Goal: Information Seeking & Learning: Learn about a topic

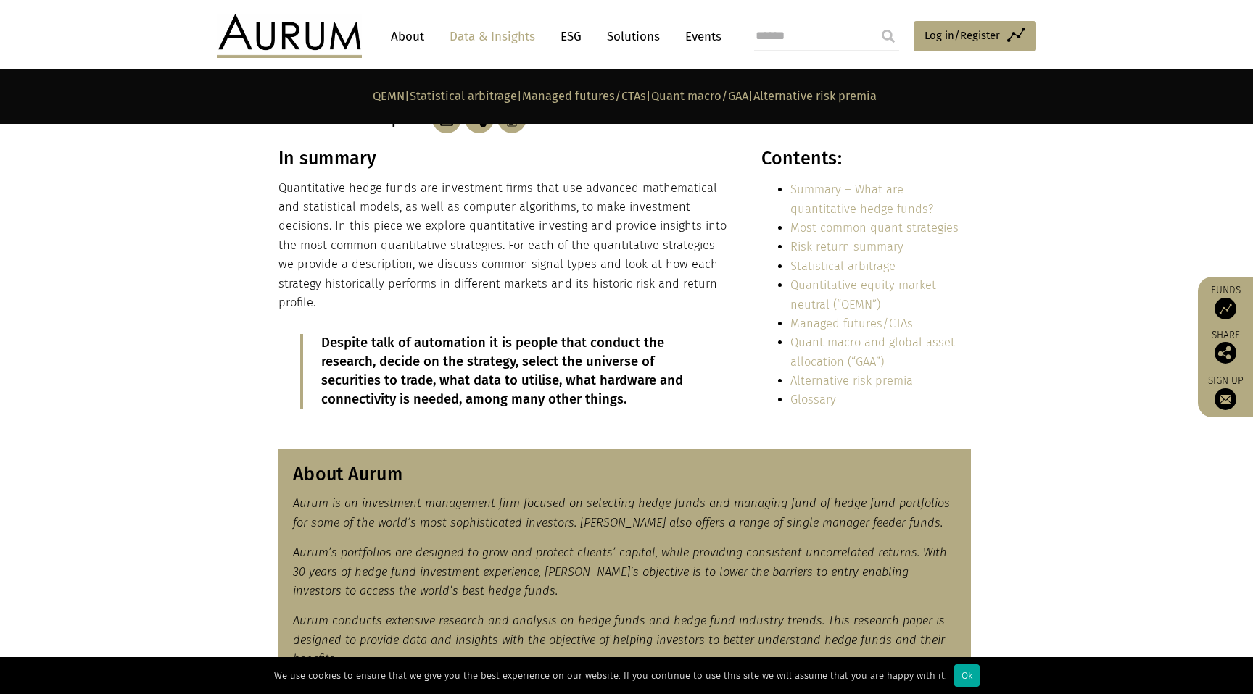
scroll to position [279, 0]
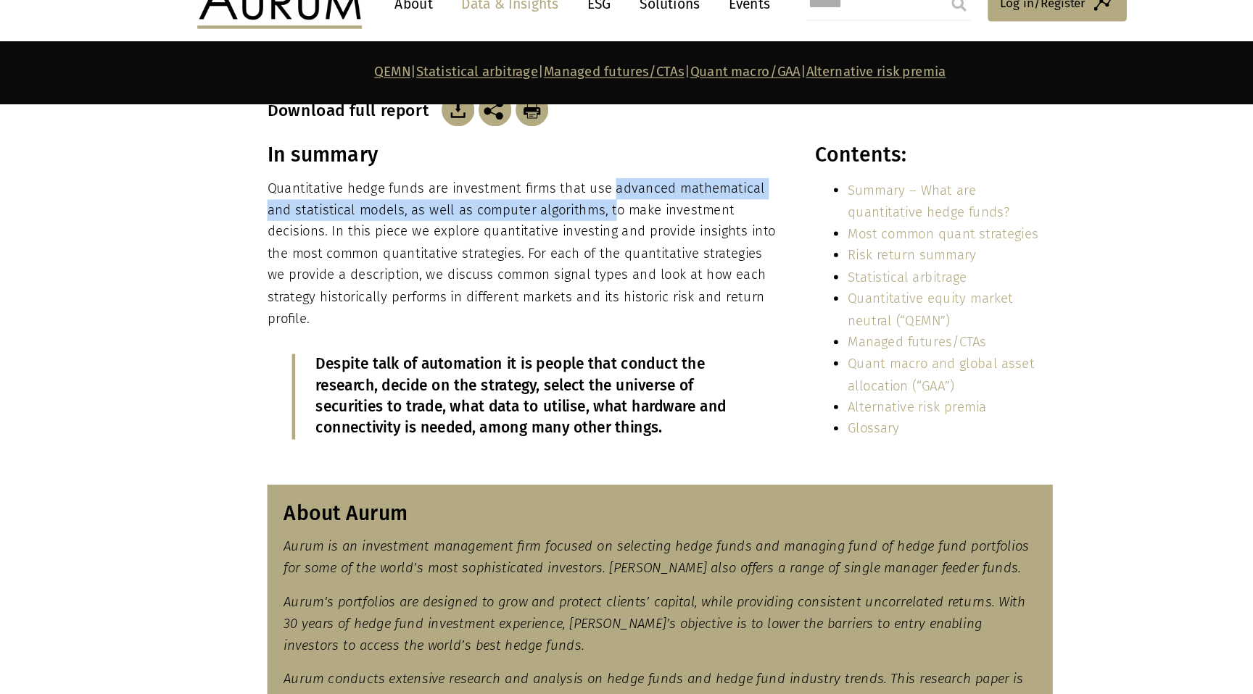
drag, startPoint x: 576, startPoint y: 199, endPoint x: 554, endPoint y: 224, distance: 33.4
click at [555, 224] on p "Quantitative hedge funds are investment firms that use advanced mathematical an…" at bounding box center [503, 257] width 451 height 134
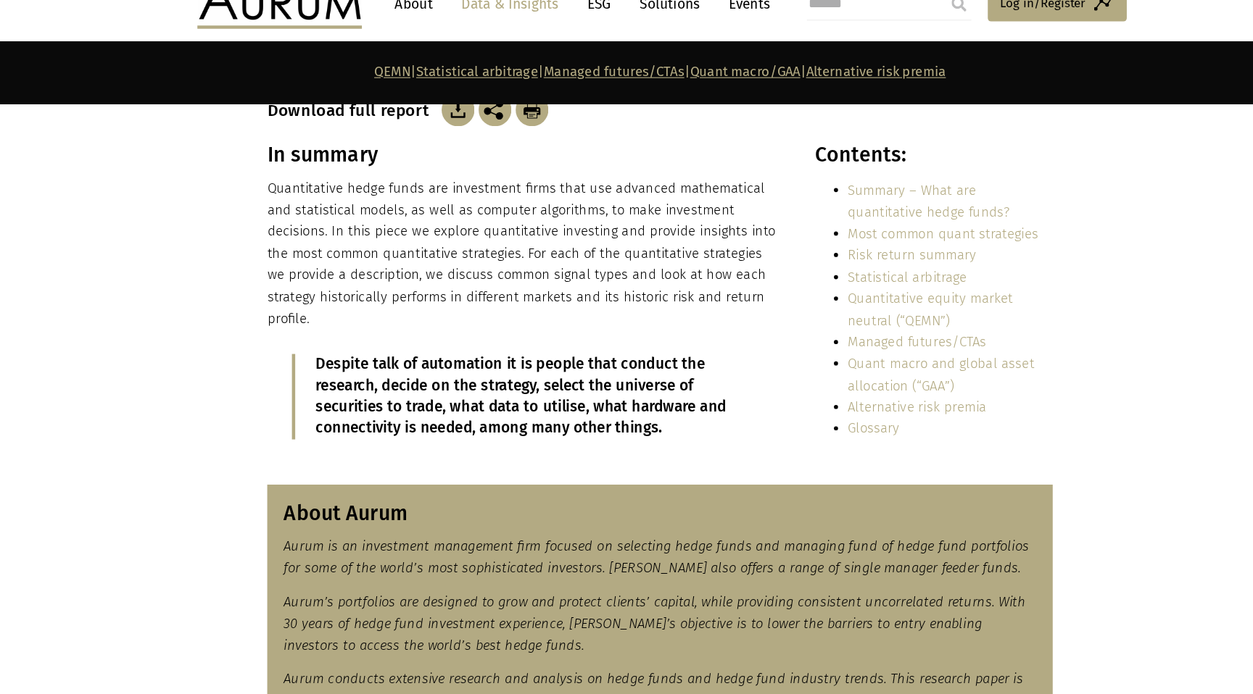
click at [565, 225] on p "Quantitative hedge funds are investment firms that use advanced mathematical an…" at bounding box center [503, 257] width 451 height 134
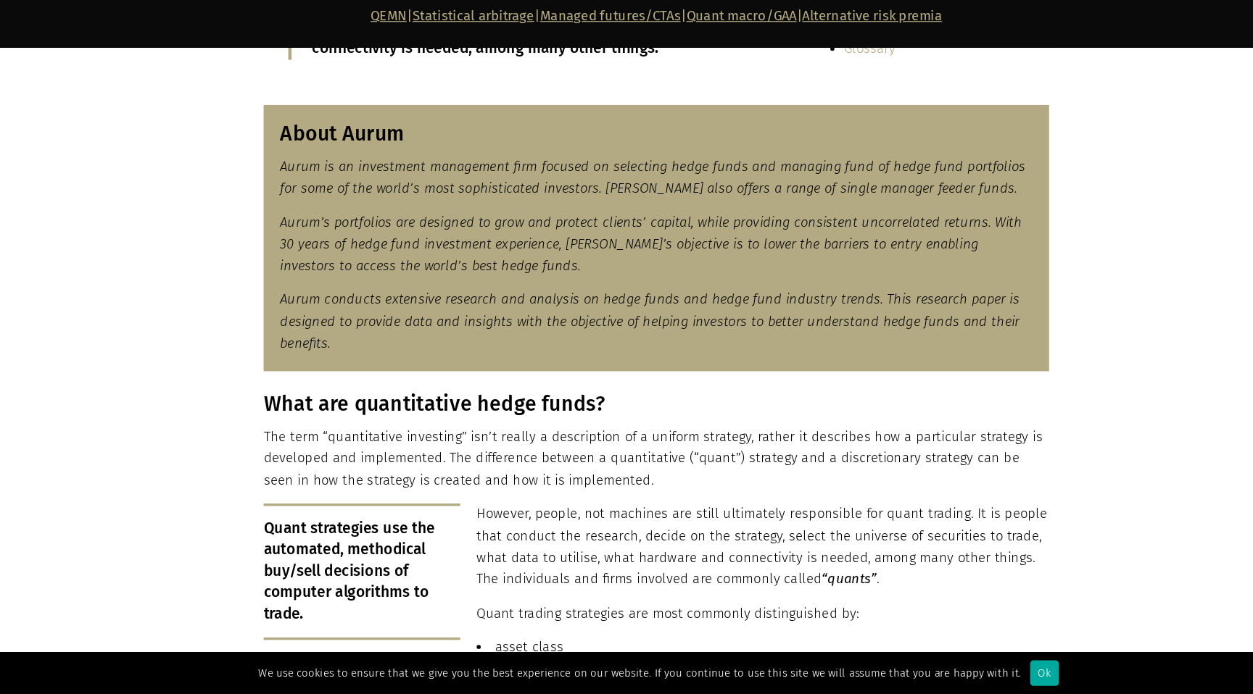
scroll to position [570, 0]
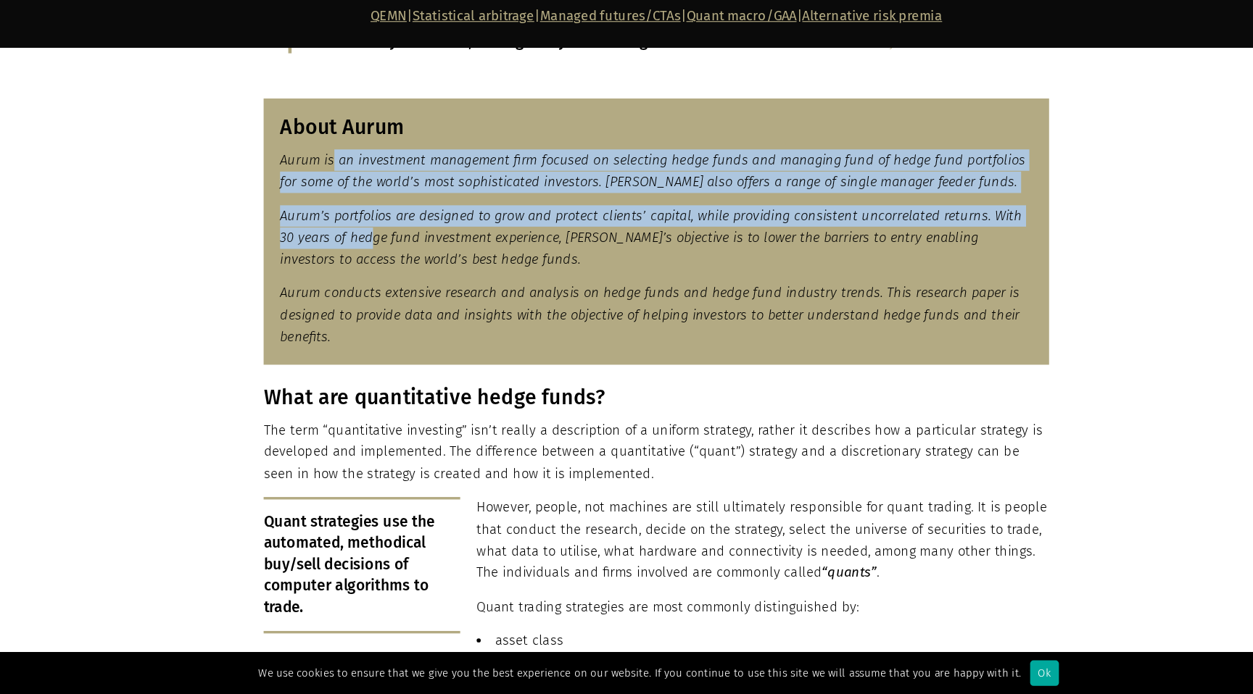
drag, startPoint x: 341, startPoint y: 218, endPoint x: 359, endPoint y: 304, distance: 88.1
click at [358, 286] on div "About Aurum Aurum is an investment management firm focused on selecting hedge f…" at bounding box center [624, 286] width 692 height 235
click at [370, 333] on em "Aurum conducts extensive research and analysis on hedge funds and hedge fund in…" at bounding box center [619, 359] width 652 height 52
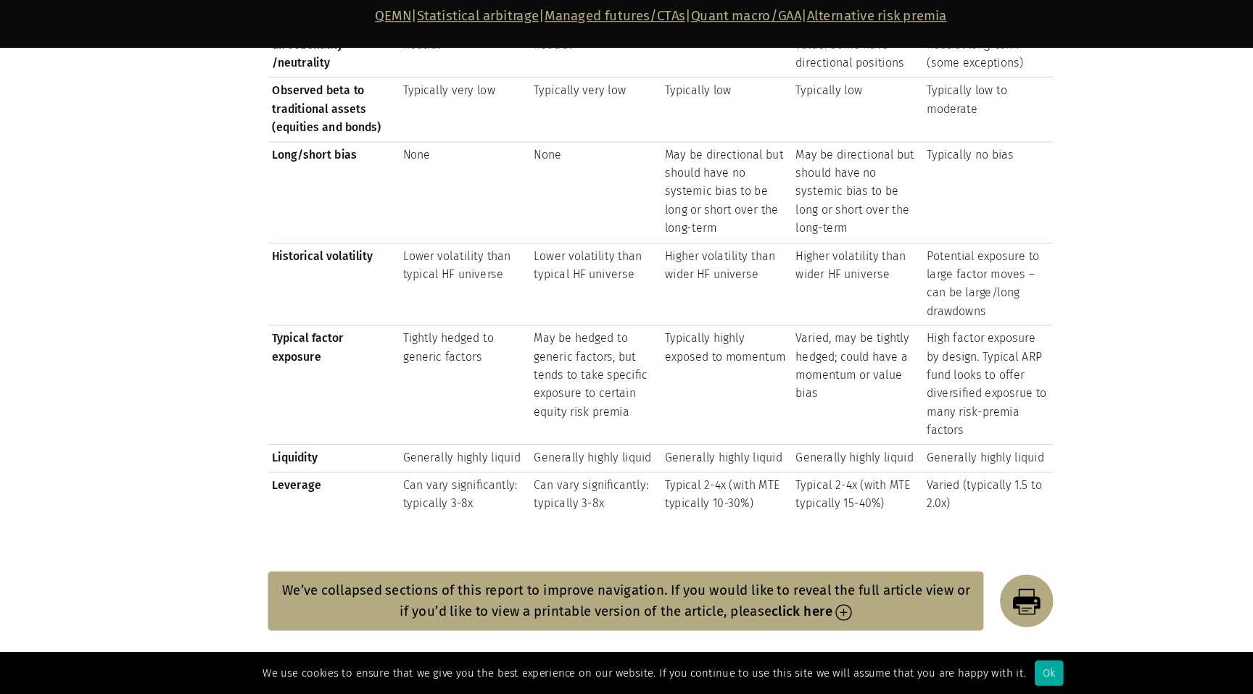
scroll to position [1977, 0]
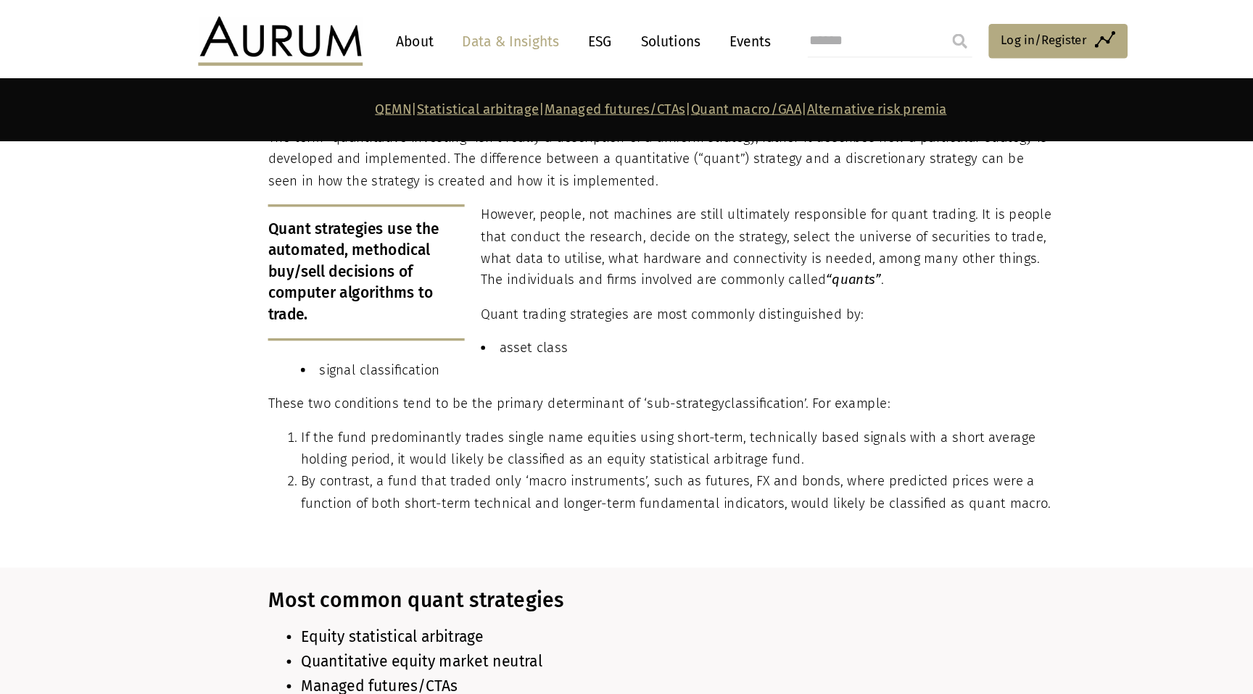
click at [314, 317] on li "signal classification" at bounding box center [638, 326] width 663 height 19
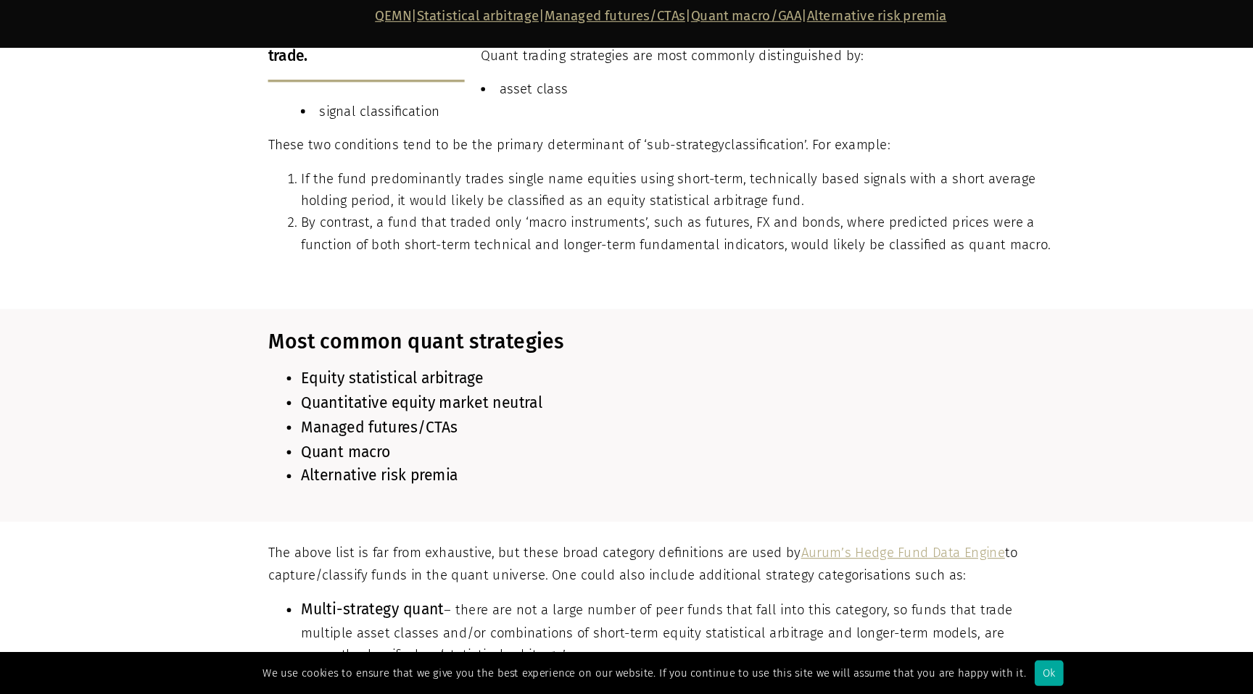
scroll to position [1102, 0]
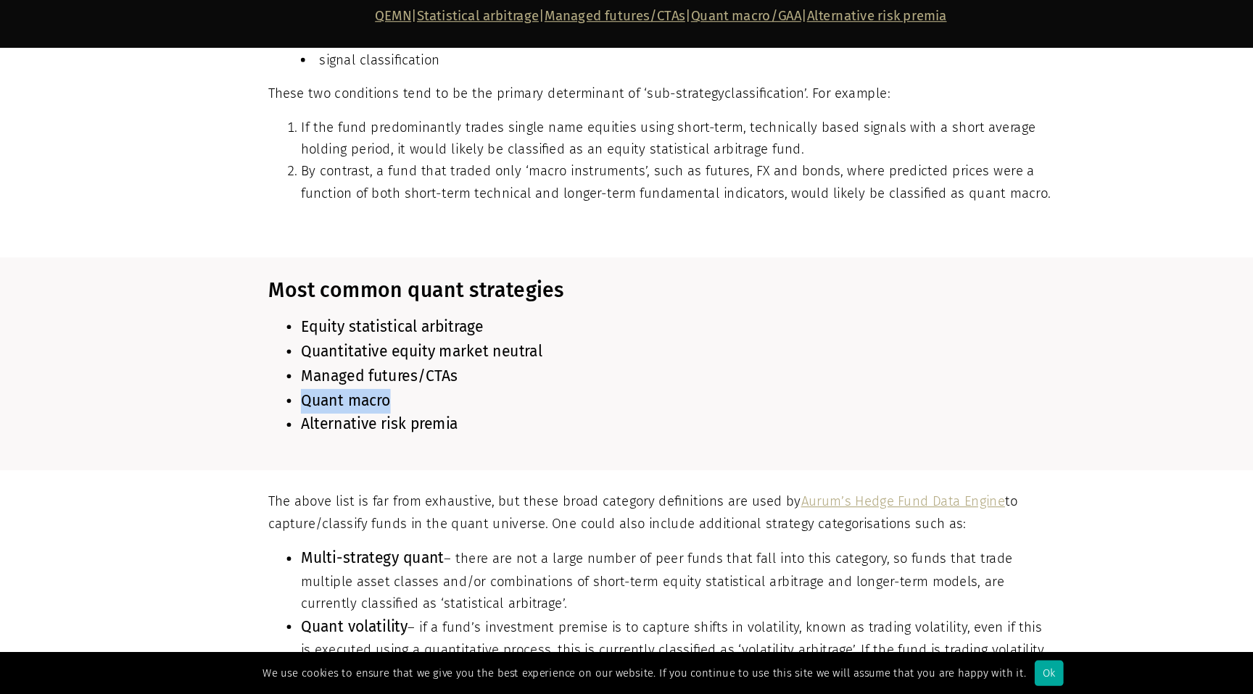
drag, startPoint x: 308, startPoint y: 424, endPoint x: 420, endPoint y: 424, distance: 111.6
click at [420, 425] on li "Quant macro" at bounding box center [638, 436] width 663 height 22
copy span "Quant macro"
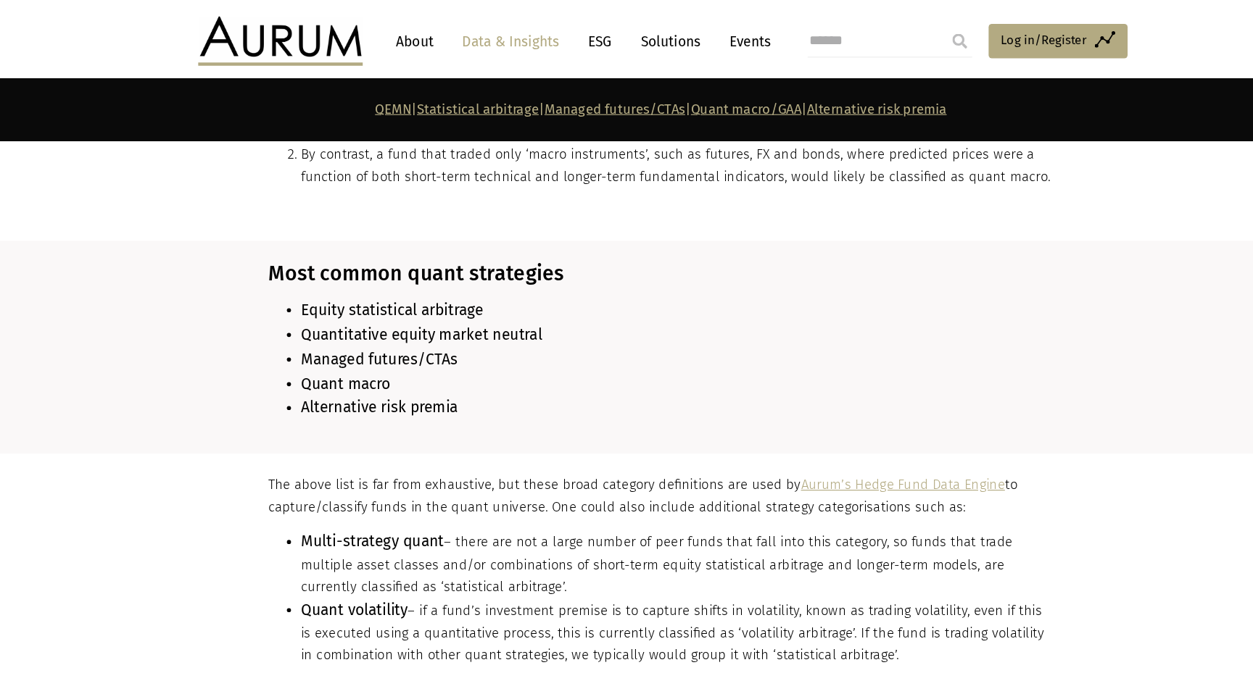
scroll to position [1050, 0]
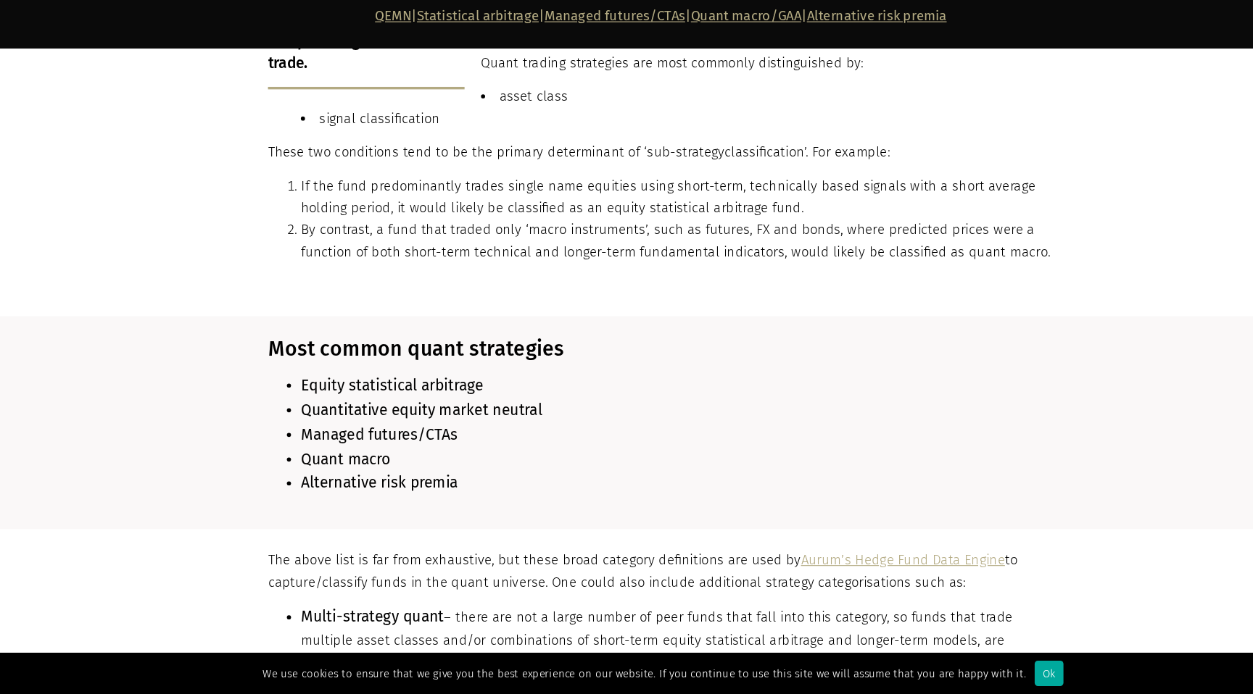
click at [336, 436] on span "Quantitative equity market neutral" at bounding box center [413, 444] width 212 height 16
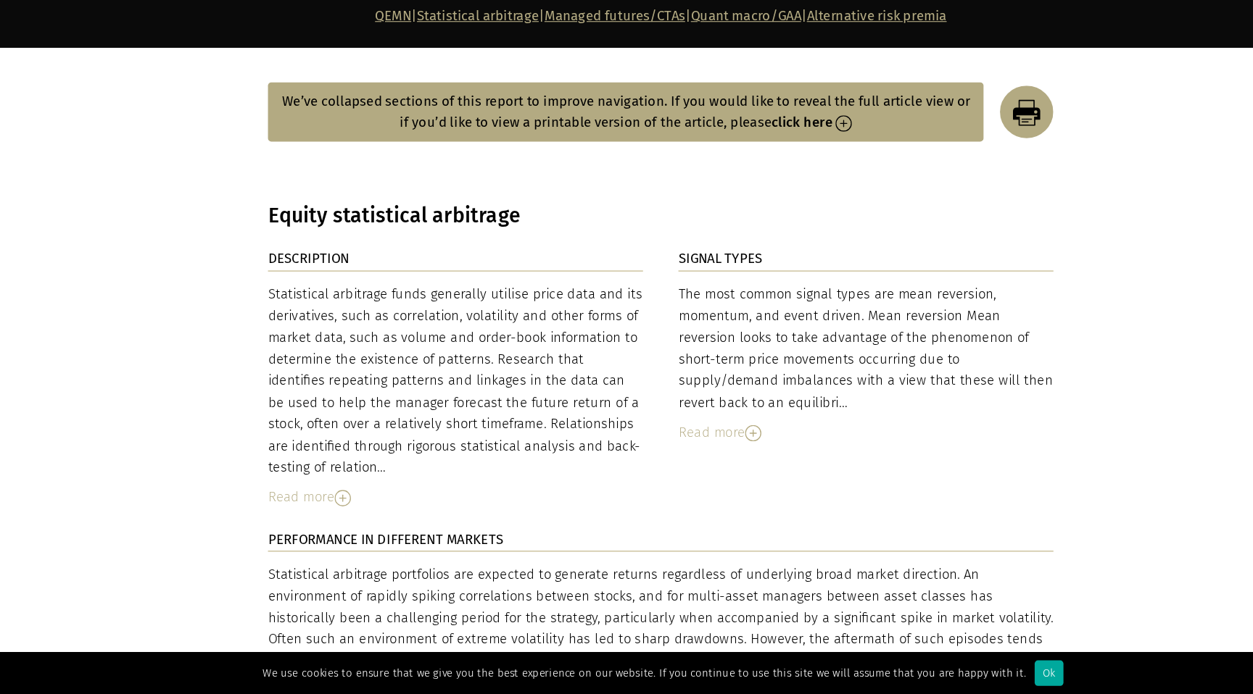
scroll to position [2375, 0]
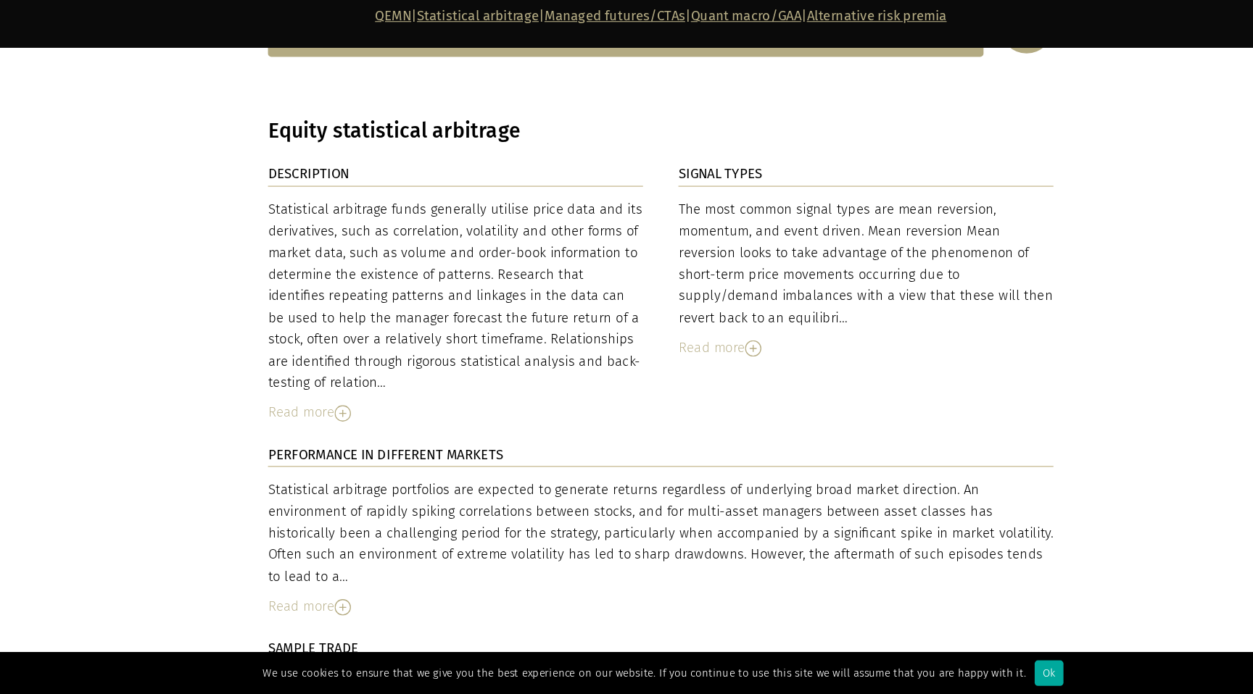
click at [234, 258] on section "DESCRIPTION Statistical arbitrage funds generally utilise price data and its de…" at bounding box center [626, 596] width 1253 height 741
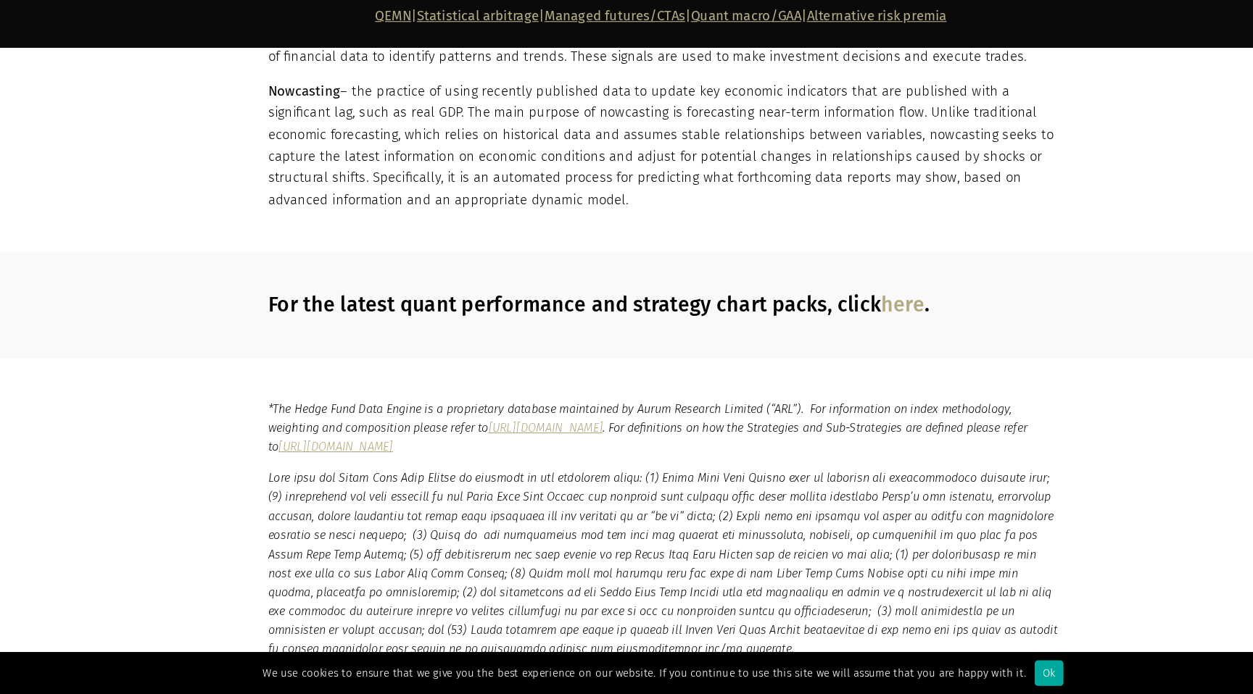
scroll to position [6679, 0]
